Goal: Communication & Community: Answer question/provide support

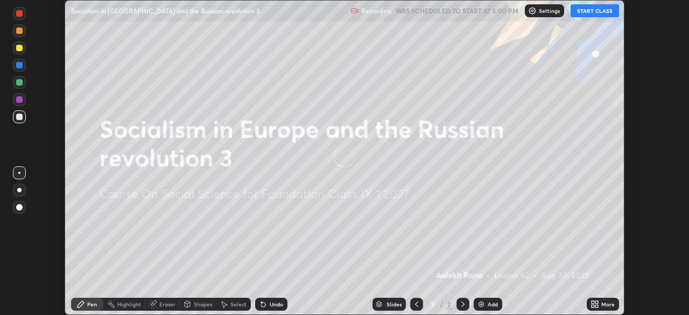
scroll to position [315, 689]
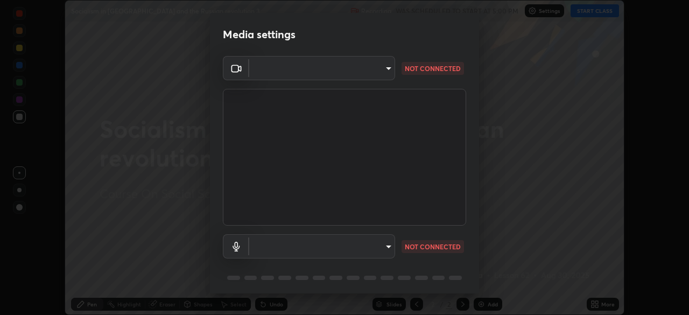
type input "e828e536804fa5ec44f09bab9f54175a8b6d317bb850f7280915d3359c97194d"
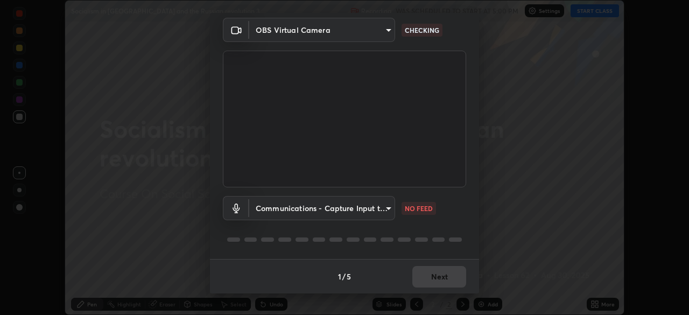
click at [385, 209] on body "Erase all Socialism in [GEOGRAPHIC_DATA] and the Russian revolution 3 Recording…" at bounding box center [344, 157] width 689 height 315
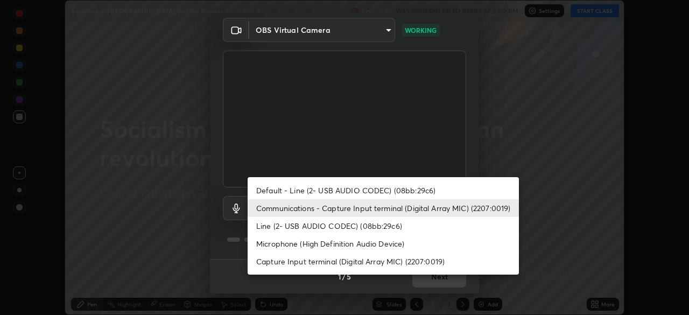
click at [387, 187] on li "Default - Line (2- USB AUDIO CODEC) (08bb:29c6)" at bounding box center [383, 191] width 271 height 18
type input "default"
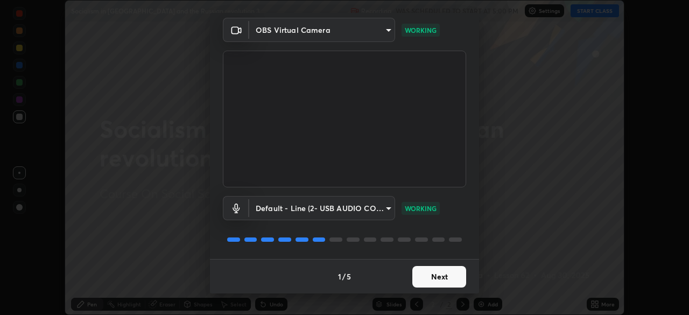
click at [437, 280] on button "Next" at bounding box center [440, 277] width 54 height 22
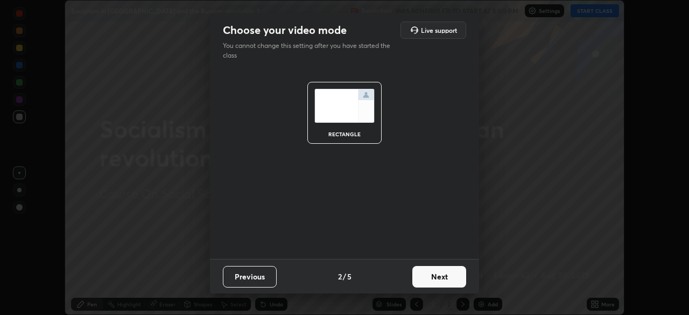
click at [441, 278] on button "Next" at bounding box center [440, 277] width 54 height 22
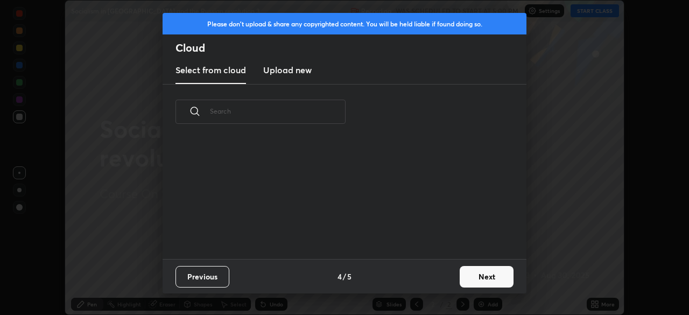
click at [447, 281] on div "Previous 4 / 5 Next" at bounding box center [345, 276] width 364 height 34
click at [480, 278] on button "Next" at bounding box center [487, 277] width 54 height 22
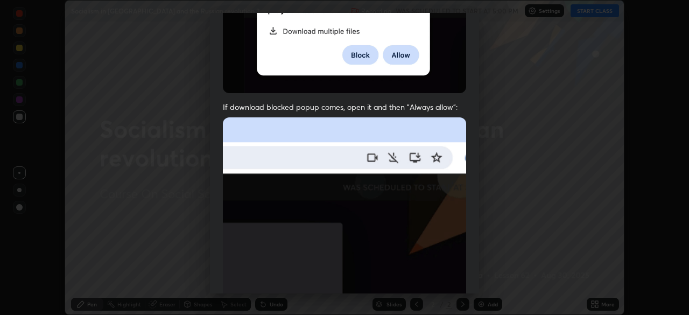
scroll to position [258, 0]
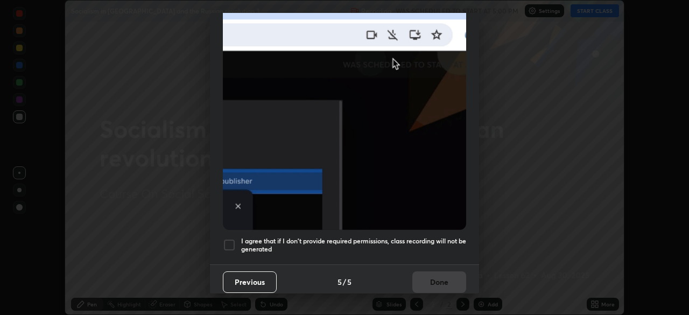
click at [228, 243] on div at bounding box center [229, 245] width 13 height 13
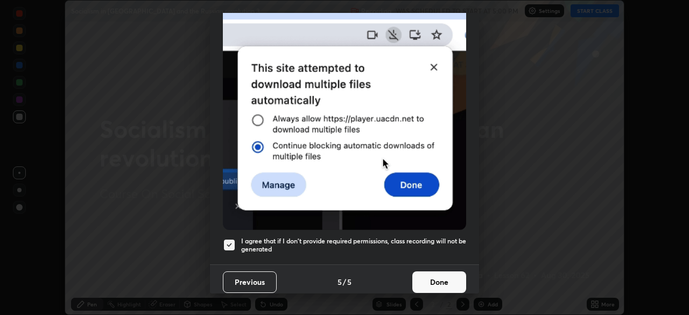
click at [436, 273] on button "Done" at bounding box center [440, 282] width 54 height 22
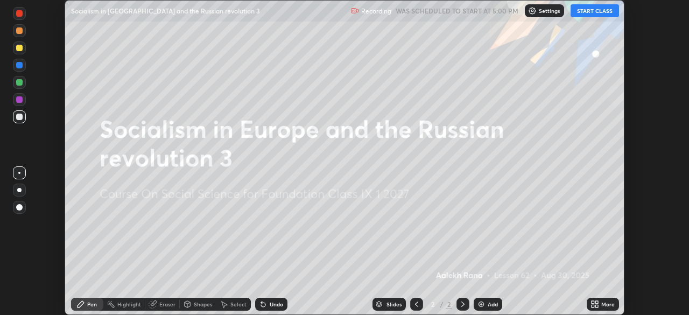
click at [590, 11] on button "START CLASS" at bounding box center [595, 10] width 48 height 13
click at [601, 303] on div "More" at bounding box center [603, 304] width 32 height 13
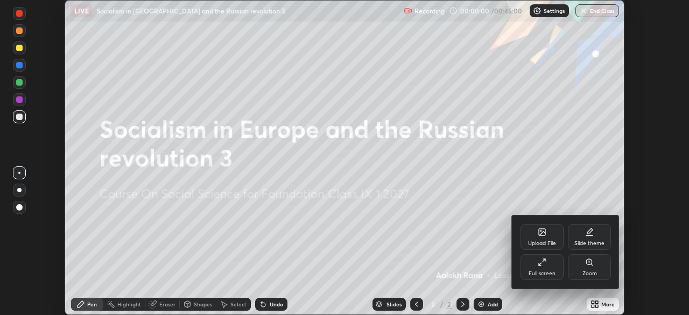
click at [550, 234] on div "Upload File" at bounding box center [542, 237] width 43 height 26
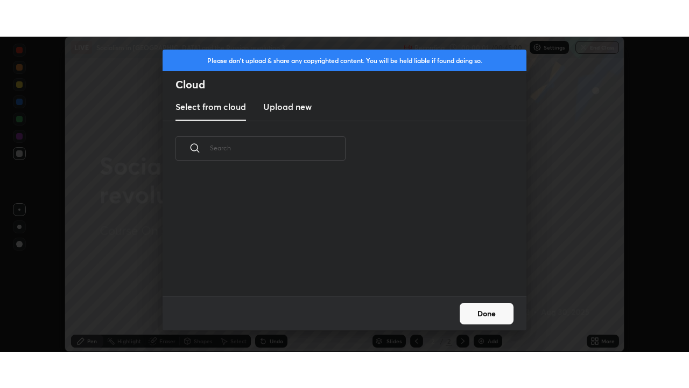
scroll to position [120, 346]
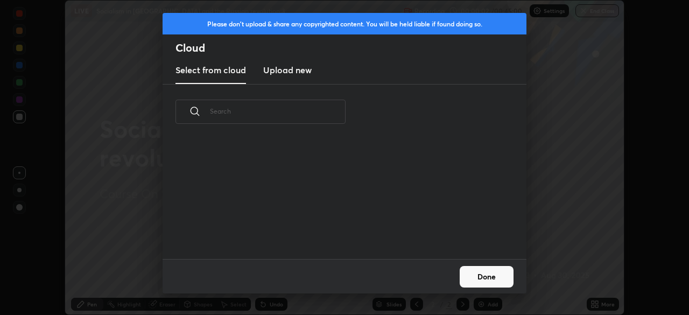
click at [299, 76] on h3 "Upload new" at bounding box center [287, 70] width 48 height 13
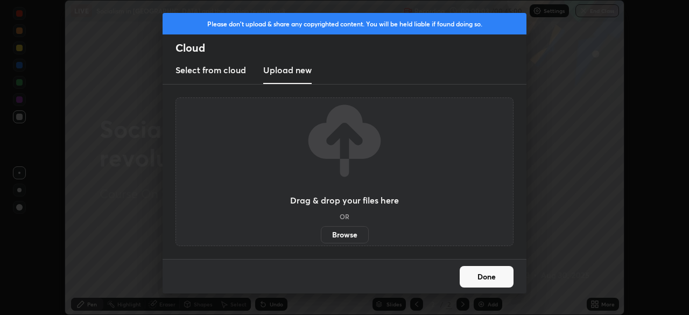
click at [353, 229] on label "Browse" at bounding box center [345, 234] width 48 height 17
click at [321, 229] on input "Browse" at bounding box center [321, 234] width 0 height 17
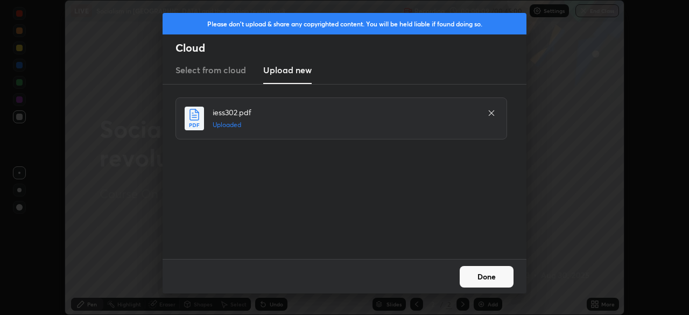
click at [497, 271] on button "Done" at bounding box center [487, 277] width 54 height 22
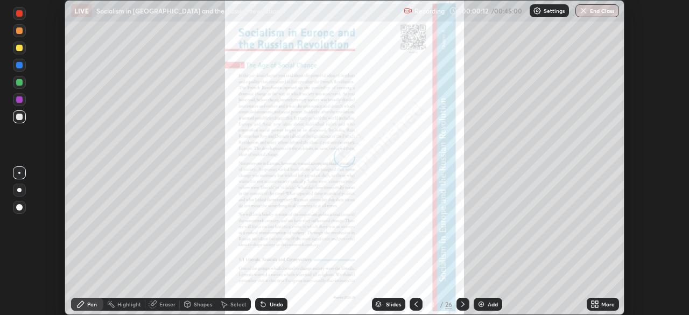
click at [602, 301] on div "More" at bounding box center [603, 304] width 32 height 13
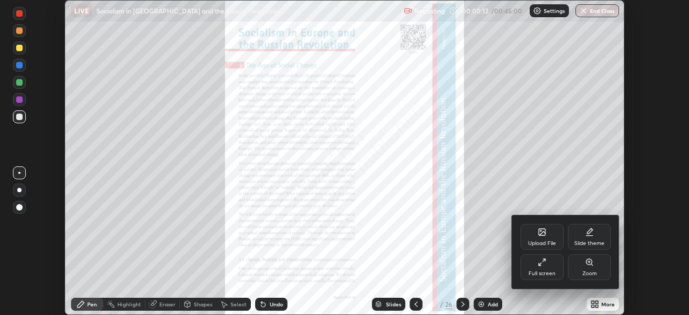
click at [548, 267] on div "Full screen" at bounding box center [542, 267] width 43 height 26
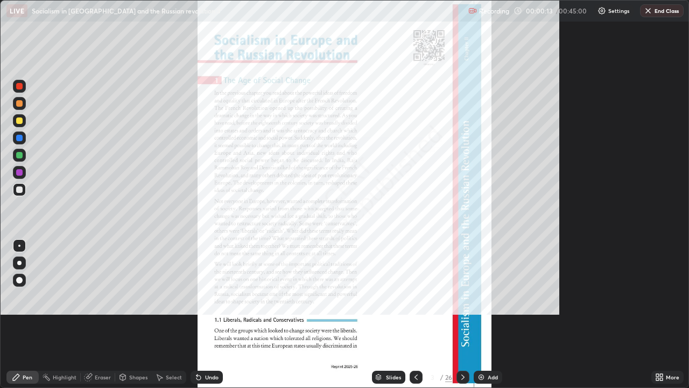
scroll to position [388, 689]
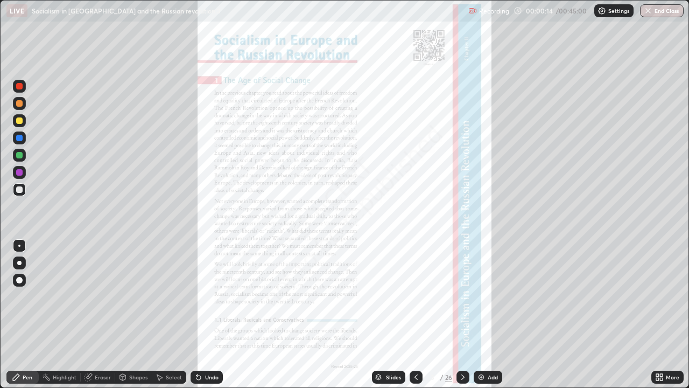
click at [463, 315] on icon at bounding box center [463, 377] width 9 height 9
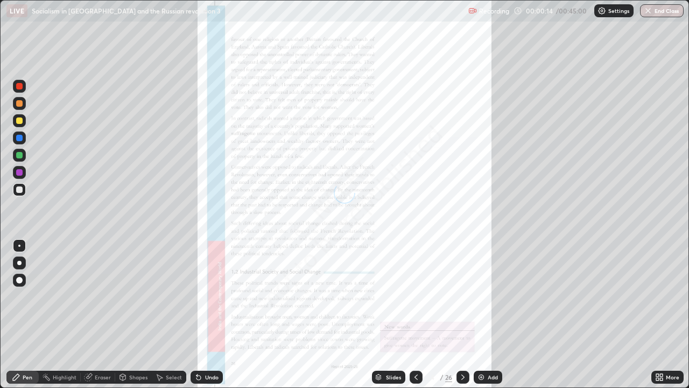
click at [462, 315] on icon at bounding box center [463, 376] width 3 height 5
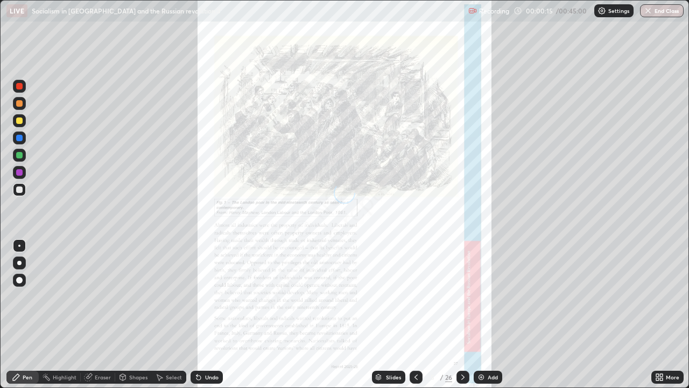
click at [463, 315] on icon at bounding box center [463, 377] width 9 height 9
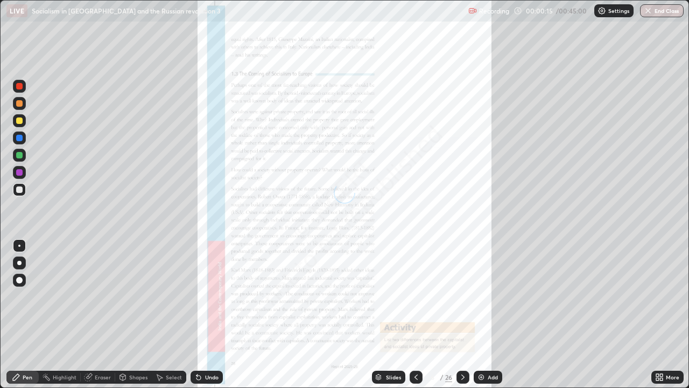
click at [462, 315] on icon at bounding box center [463, 377] width 9 height 9
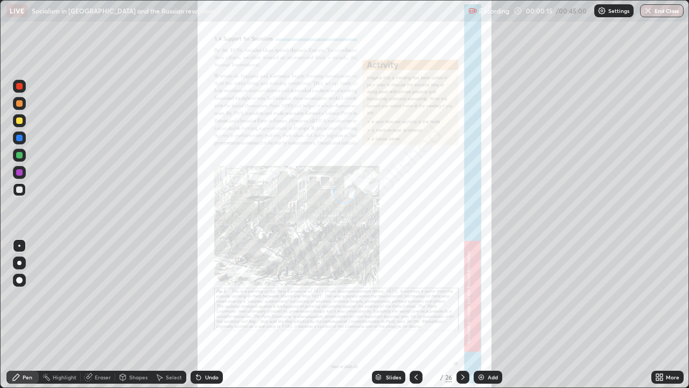
click at [462, 315] on icon at bounding box center [463, 377] width 9 height 9
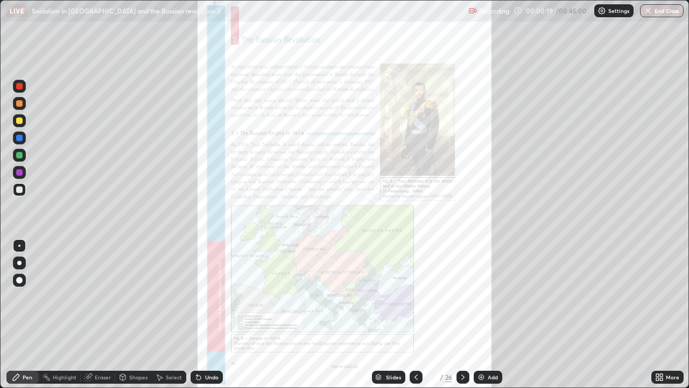
click at [416, 315] on icon at bounding box center [416, 377] width 9 height 9
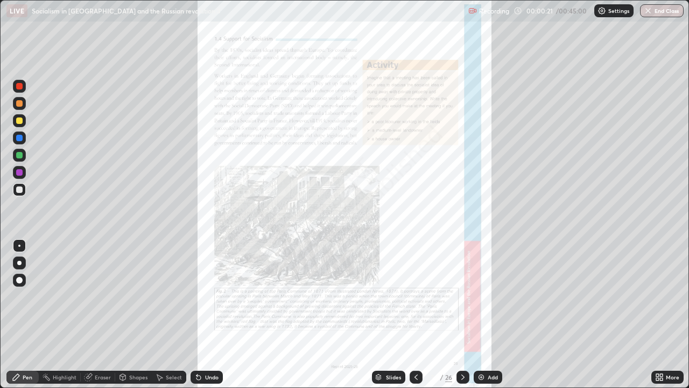
click at [415, 315] on icon at bounding box center [416, 377] width 9 height 9
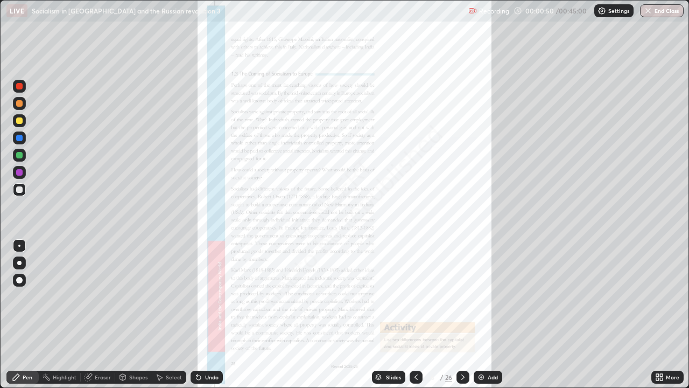
click at [661, 315] on icon at bounding box center [661, 379] width 3 height 3
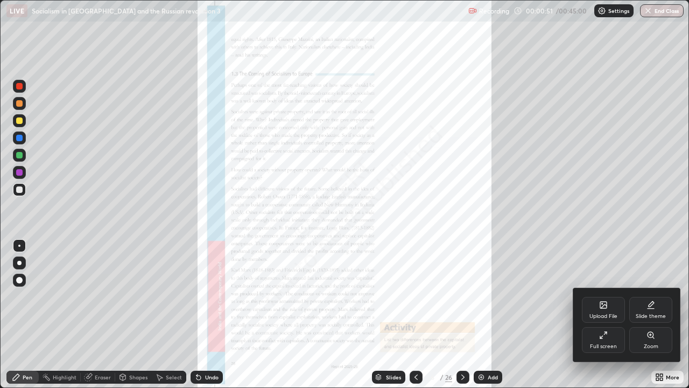
click at [654, 315] on div "Zoom" at bounding box center [651, 346] width 15 height 5
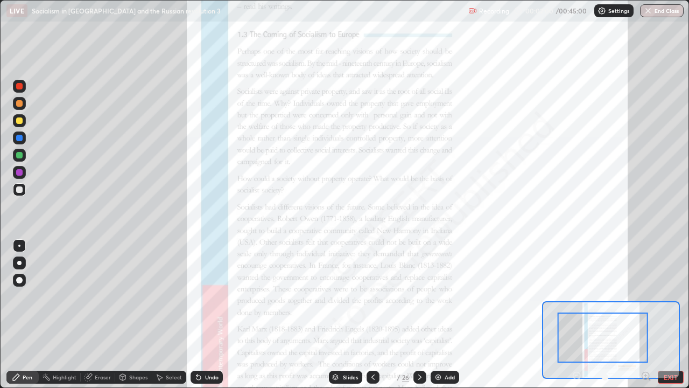
click at [24, 85] on div at bounding box center [19, 86] width 13 height 13
click at [18, 276] on div at bounding box center [19, 280] width 13 height 13
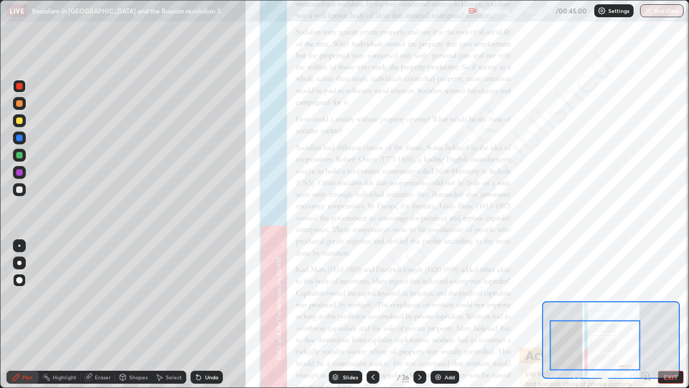
click at [57, 315] on div "Highlight" at bounding box center [65, 376] width 24 height 5
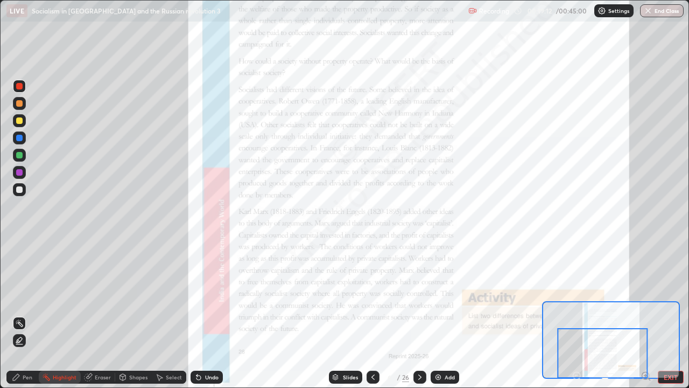
click at [414, 315] on div at bounding box center [420, 377] width 13 height 13
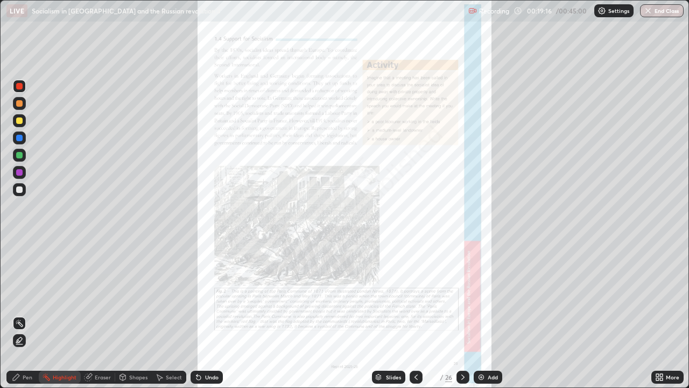
click at [661, 315] on icon at bounding box center [661, 379] width 3 height 3
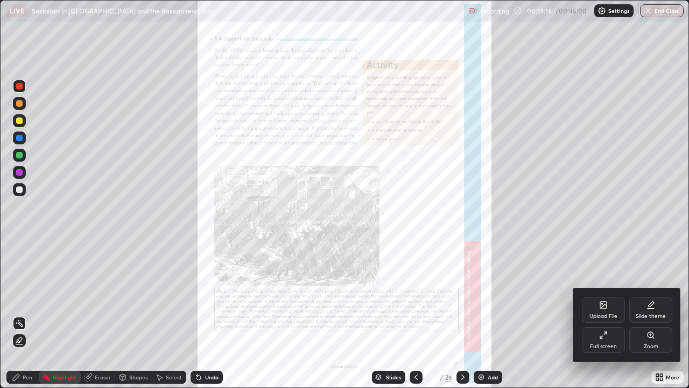
click at [653, 315] on div "Zoom" at bounding box center [651, 340] width 43 height 26
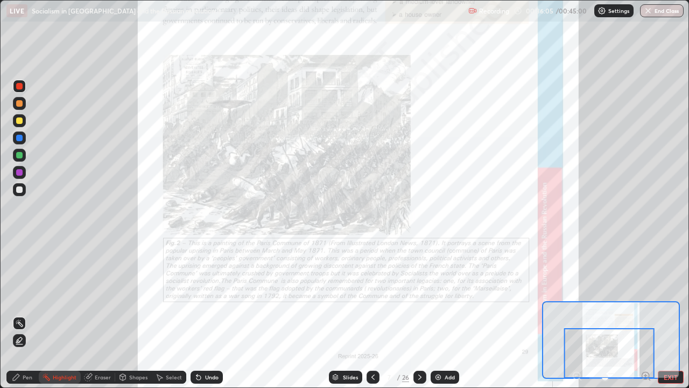
click at [418, 315] on icon at bounding box center [420, 377] width 9 height 9
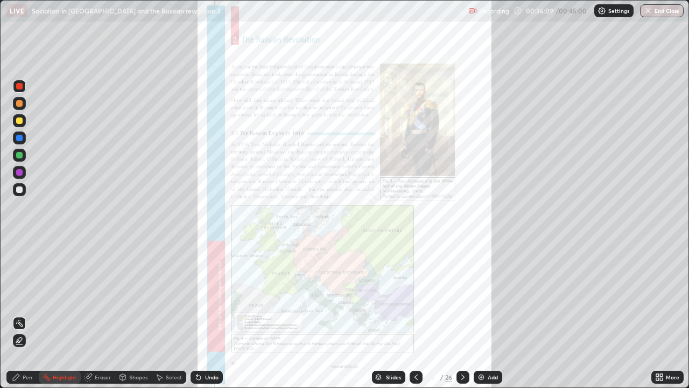
click at [660, 315] on icon at bounding box center [661, 379] width 3 height 3
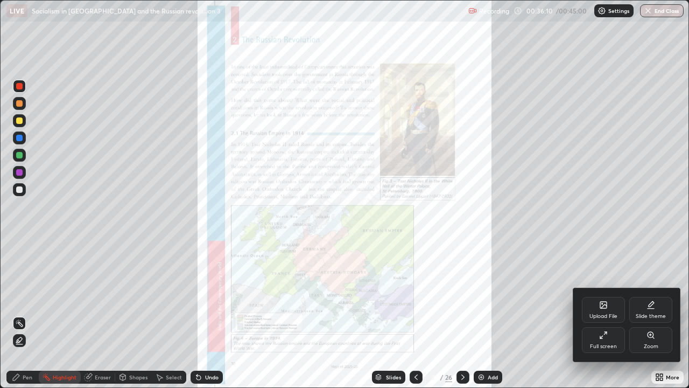
click at [645, 315] on div "Zoom" at bounding box center [651, 340] width 43 height 26
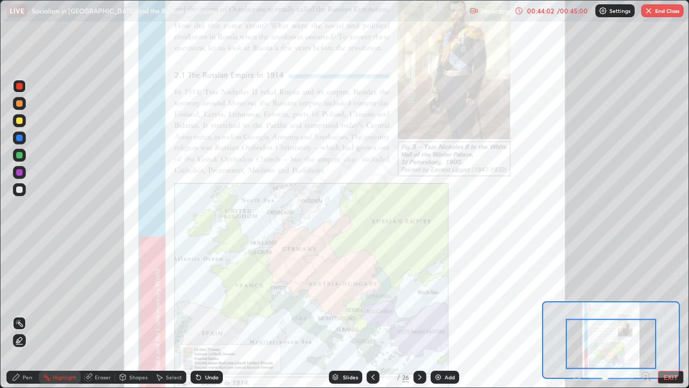
click at [669, 12] on button "End Class" at bounding box center [662, 10] width 43 height 13
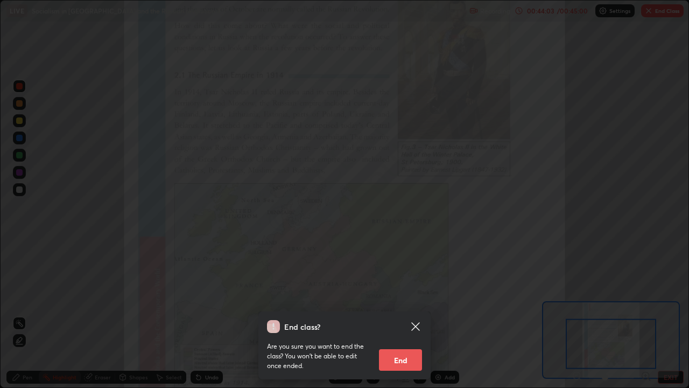
click at [405, 315] on button "End" at bounding box center [400, 360] width 43 height 22
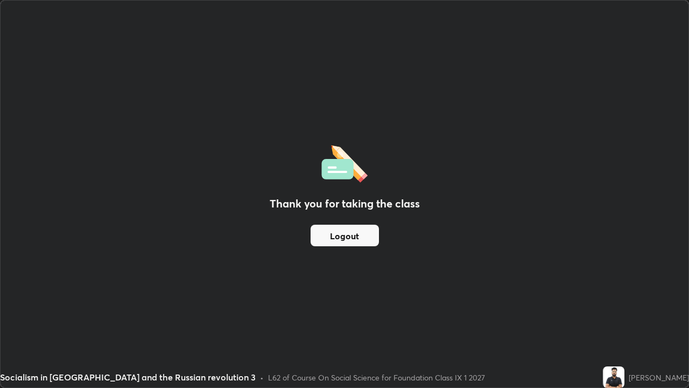
click at [350, 231] on button "Logout" at bounding box center [345, 236] width 68 height 22
